Goal: Information Seeking & Learning: Learn about a topic

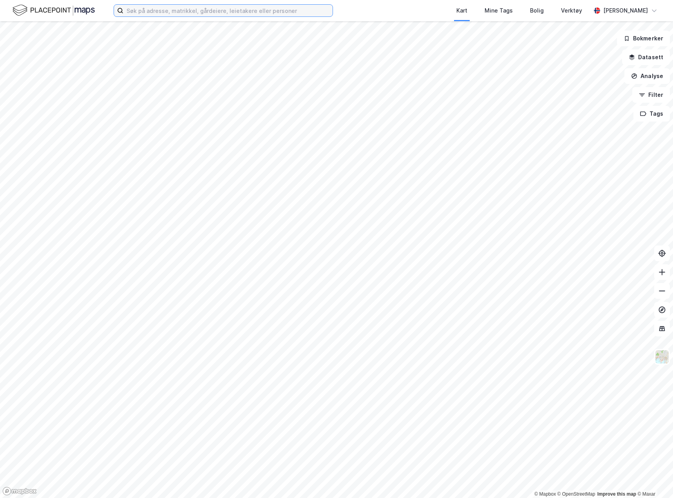
click at [182, 11] on input at bounding box center [227, 11] width 209 height 12
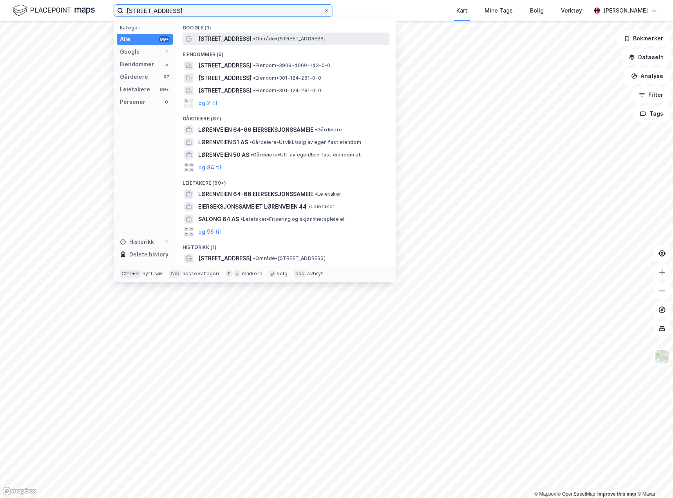
type input "[STREET_ADDRESS]"
click at [230, 39] on span "[STREET_ADDRESS]" at bounding box center [224, 38] width 53 height 9
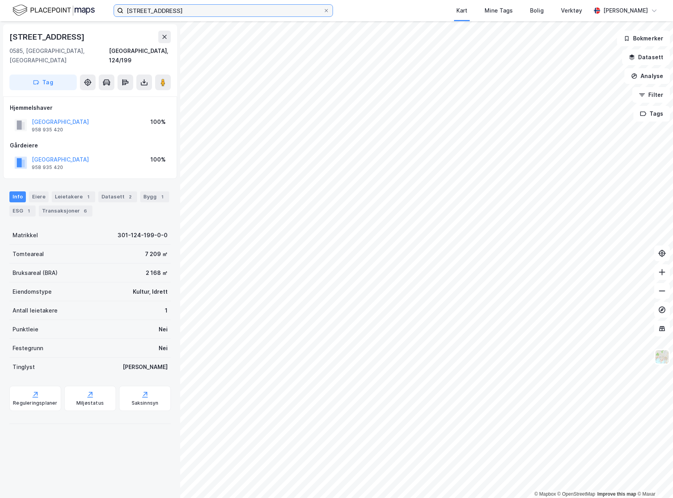
click at [183, 15] on input "[STREET_ADDRESS]" at bounding box center [223, 11] width 200 height 12
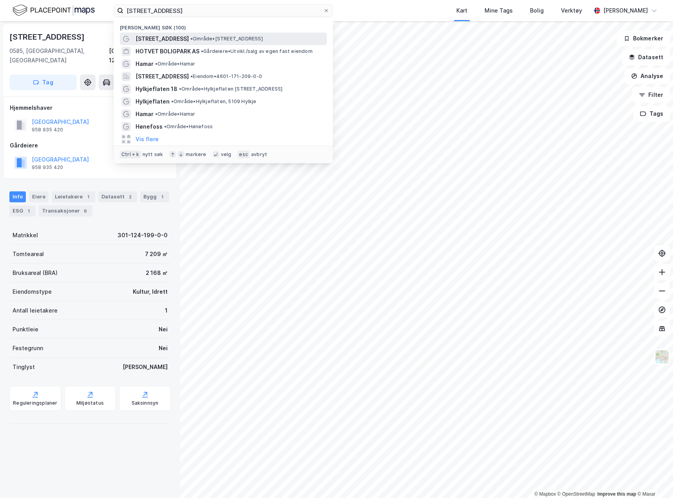
click at [200, 40] on span "• Område • [STREET_ADDRESS]" at bounding box center [226, 39] width 73 height 6
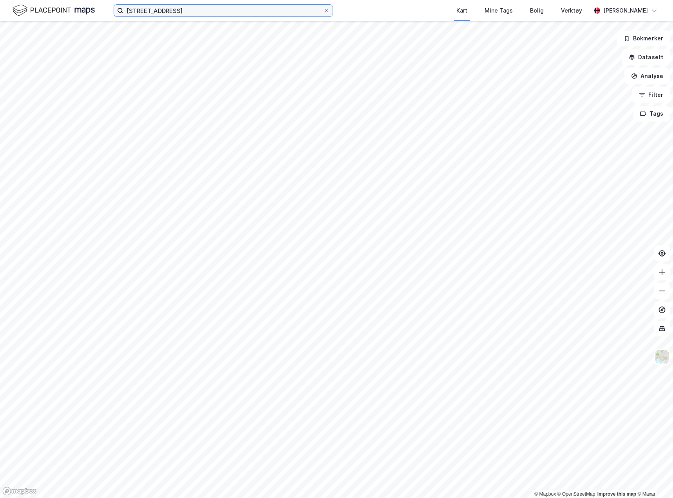
click at [187, 11] on input "[STREET_ADDRESS]" at bounding box center [223, 11] width 200 height 12
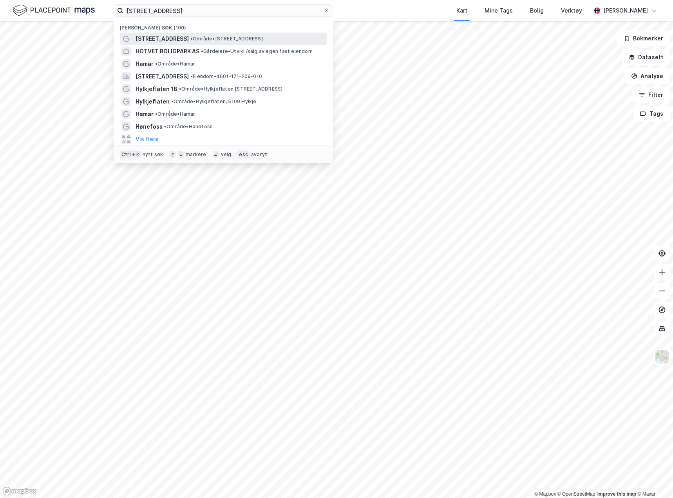
click at [190, 39] on span "•" at bounding box center [191, 39] width 2 height 6
